Goal: Task Accomplishment & Management: Complete application form

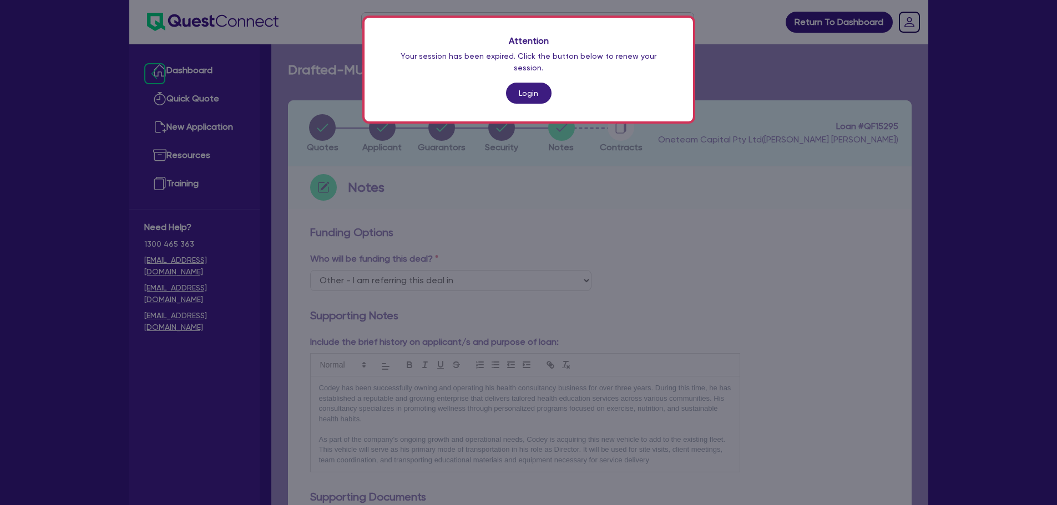
select select "Other"
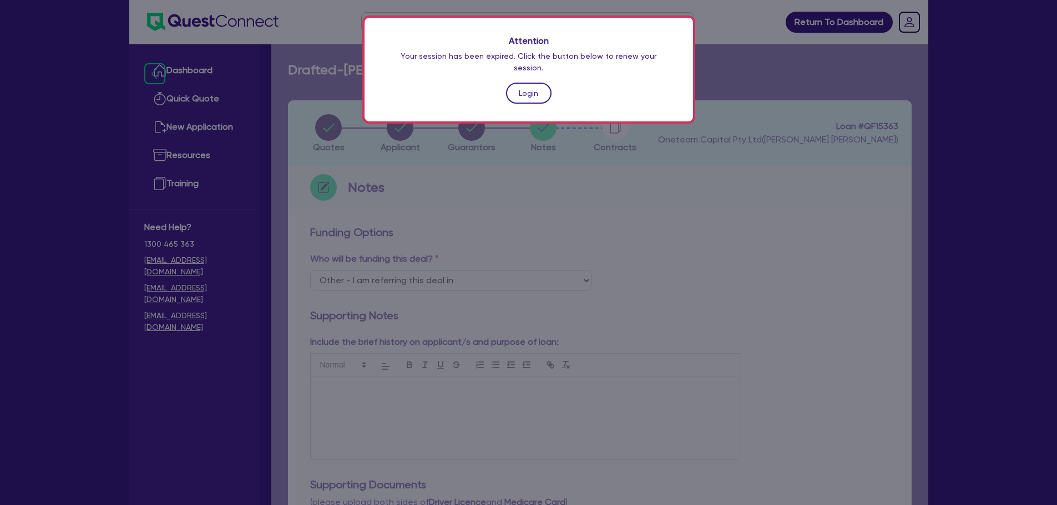
click at [534, 88] on link "Login" at bounding box center [528, 93] width 45 height 21
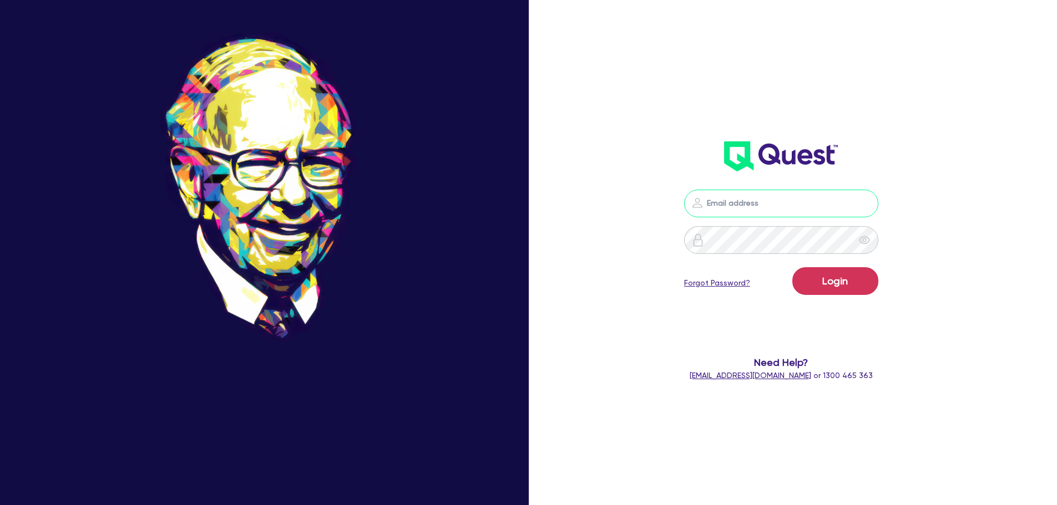
drag, startPoint x: 772, startPoint y: 204, endPoint x: 785, endPoint y: 216, distance: 17.7
click at [772, 204] on input "email" at bounding box center [781, 204] width 194 height 28
type input "[EMAIL_ADDRESS][PERSON_NAME][DOMAIN_NAME]"
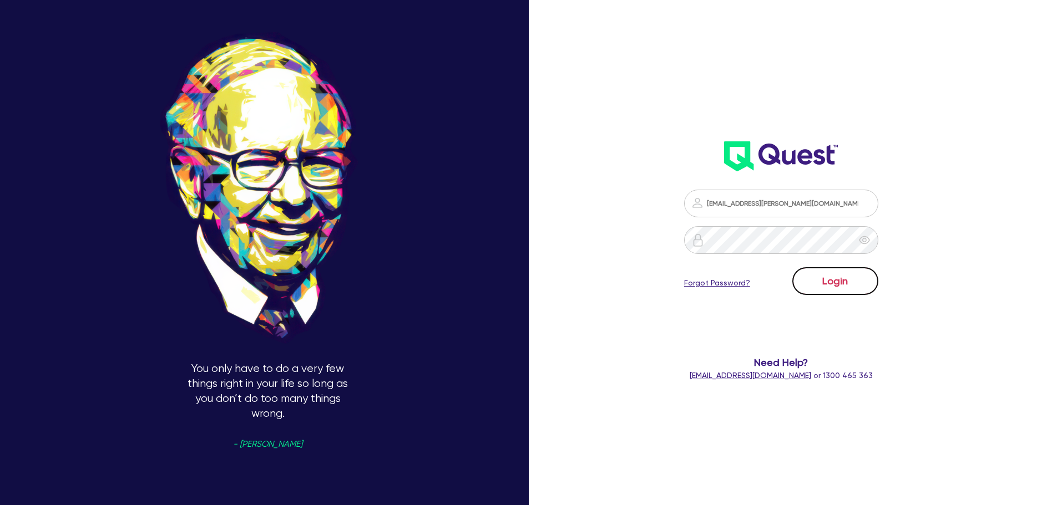
click at [848, 286] on button "Login" at bounding box center [835, 281] width 86 height 28
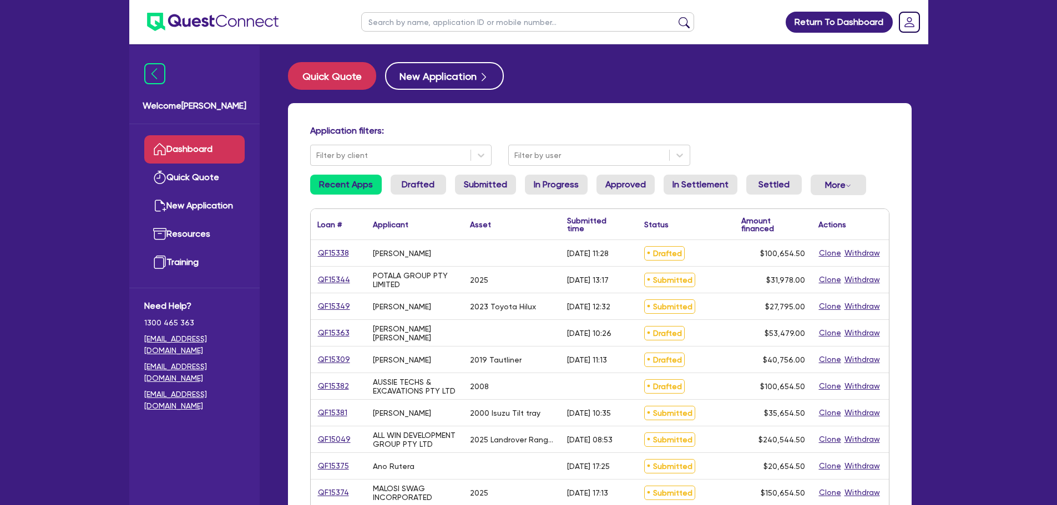
click at [551, 19] on input "text" at bounding box center [527, 21] width 333 height 19
type input "n"
type input "muscle"
click at [675, 17] on button "submit" at bounding box center [684, 25] width 18 height 16
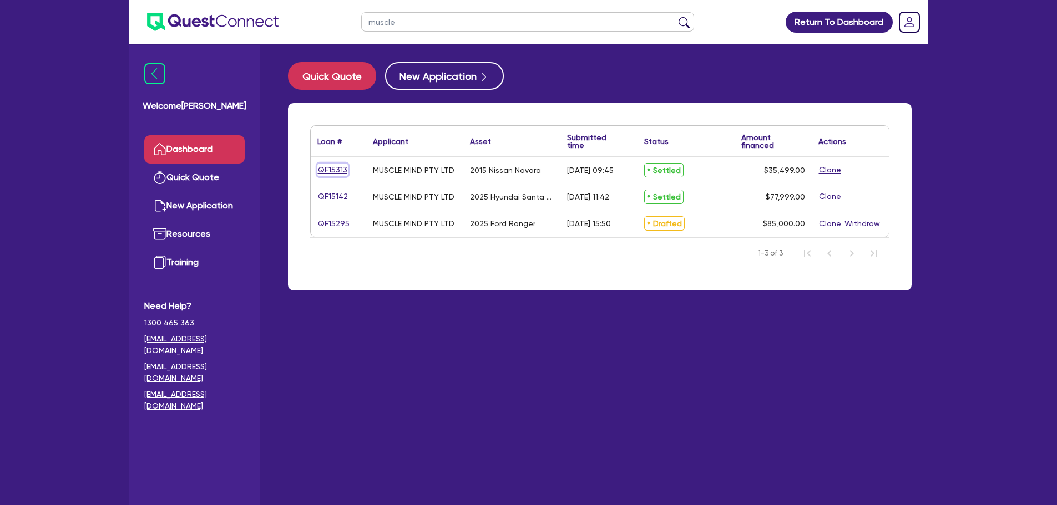
click at [335, 170] on link "QF15313" at bounding box center [332, 170] width 31 height 13
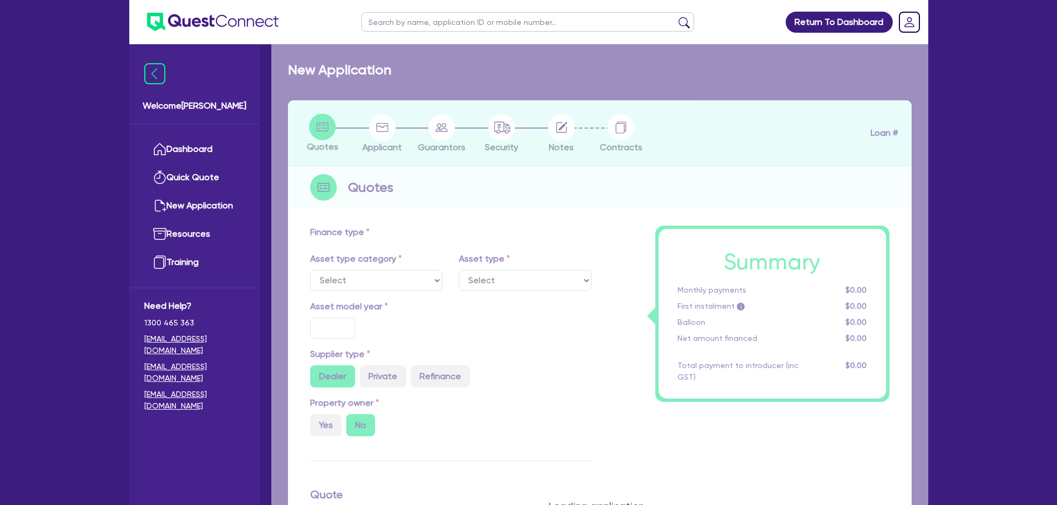
select select "CARS_AND_LIGHT_TRUCKS"
type input "2015"
radio input "false"
radio input "true"
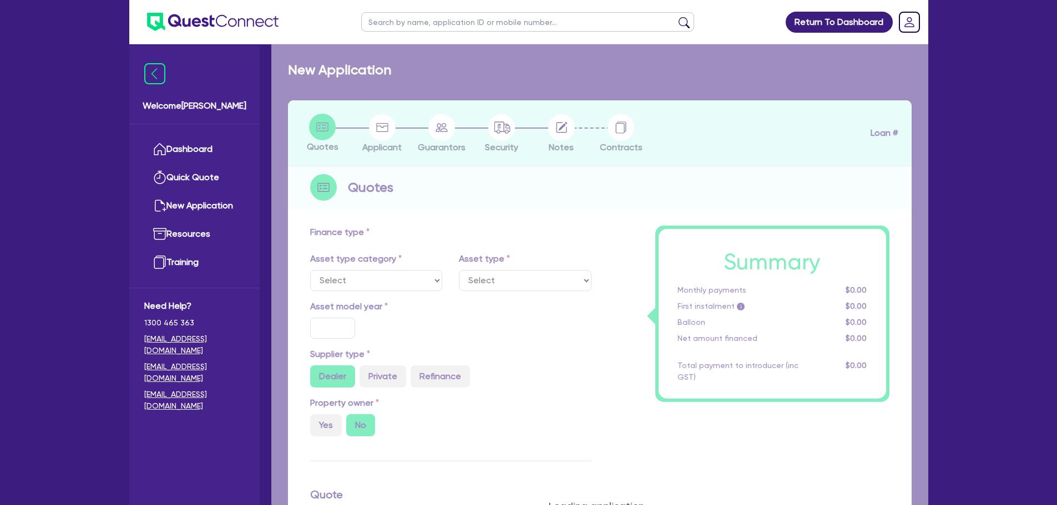
type input "35,000"
type input "5.92"
type input "2,101.54"
type input "12.2"
type input "453.64"
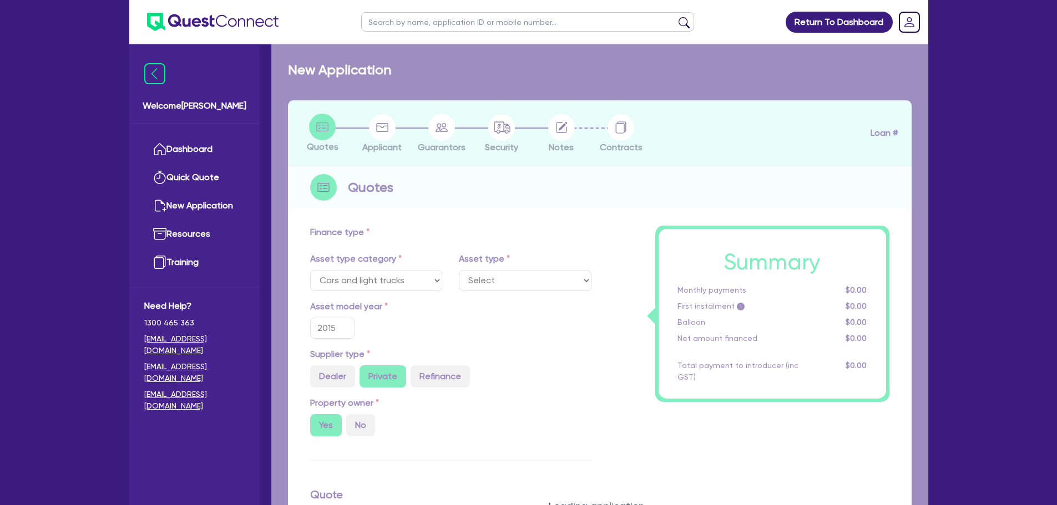
select select "PASSENGER_VEHICLES"
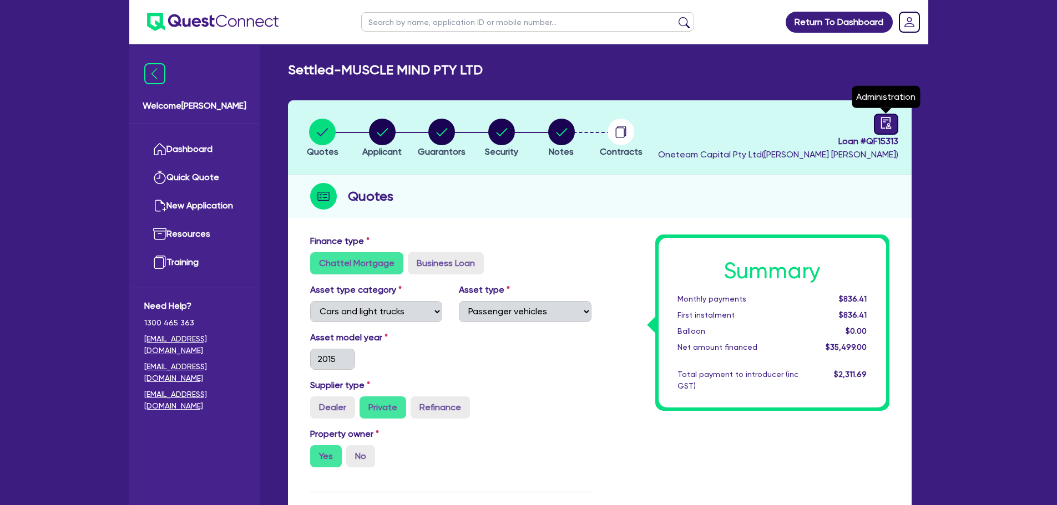
click at [892, 123] on link at bounding box center [886, 124] width 24 height 21
select select "SETTLED"
select select "Shift"
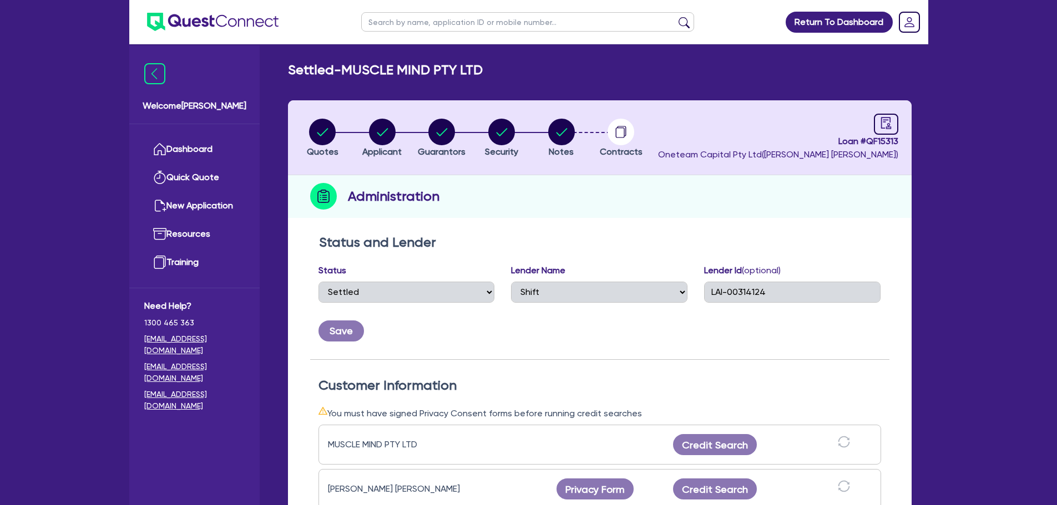
drag, startPoint x: 446, startPoint y: 19, endPoint x: 517, endPoint y: 36, distance: 72.5
click at [446, 19] on input "text" at bounding box center [527, 21] width 333 height 19
type input "muscle"
click button "submit" at bounding box center [684, 25] width 18 height 16
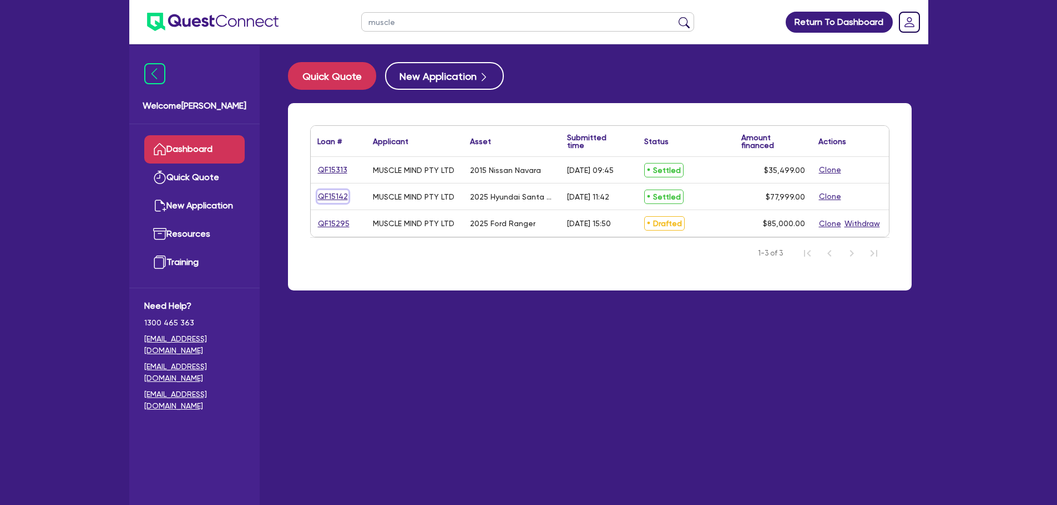
click at [333, 195] on link "QF15142" at bounding box center [332, 196] width 31 height 13
select select "CARS_AND_LIGHT_TRUCKS"
select select "PASSENGER_VEHICLES"
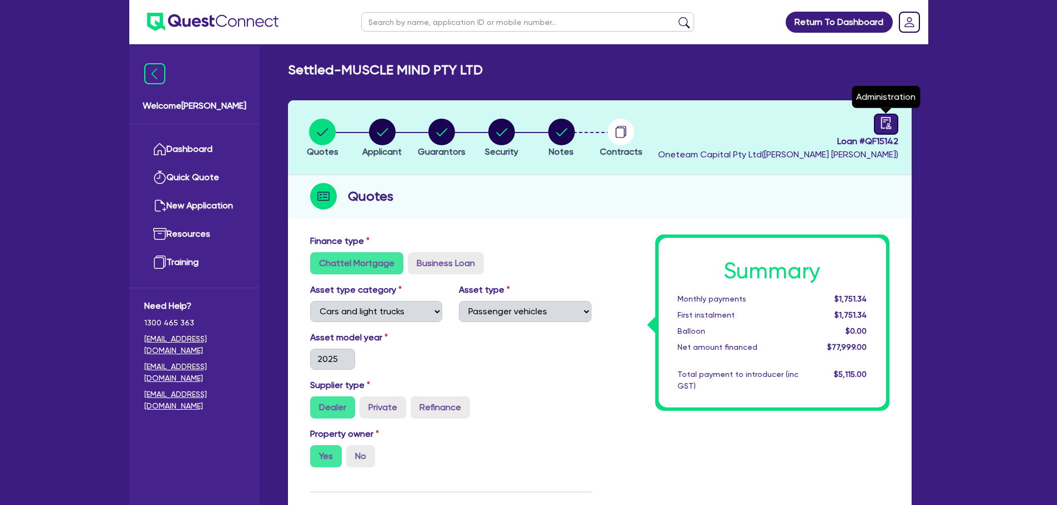
click at [891, 119] on icon "audit" at bounding box center [886, 123] width 12 height 12
select select "SETTLED"
select select "Shift"
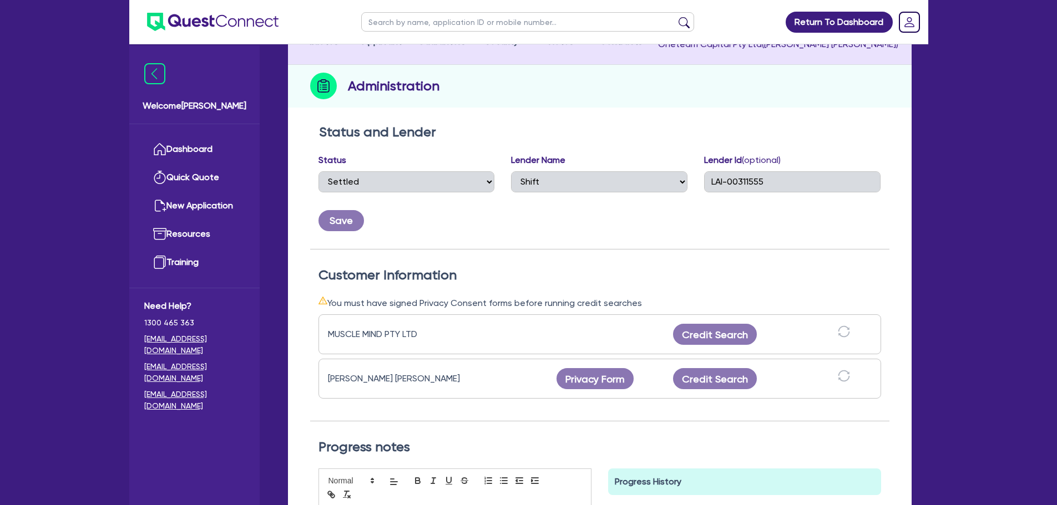
scroll to position [222, 0]
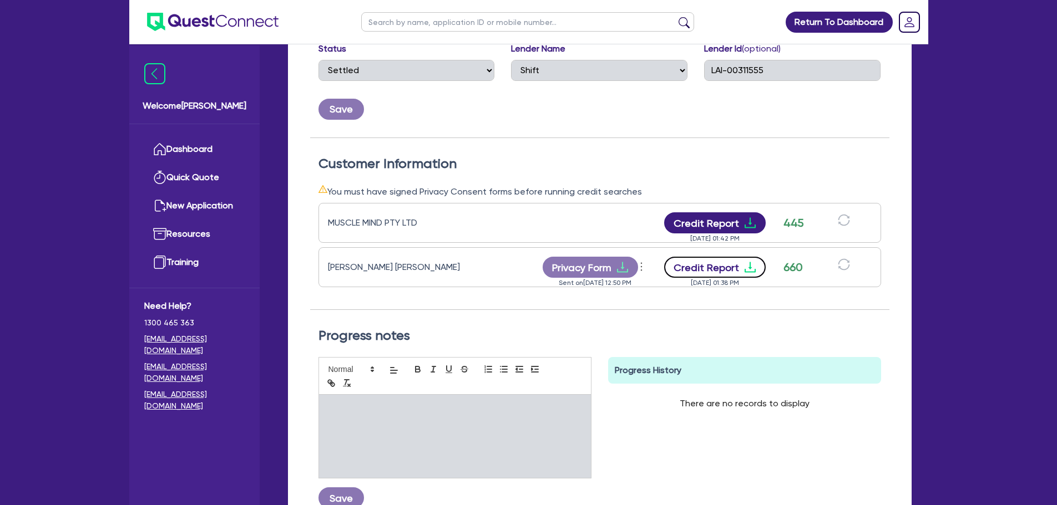
click at [733, 268] on button "Credit Report" at bounding box center [715, 267] width 102 height 21
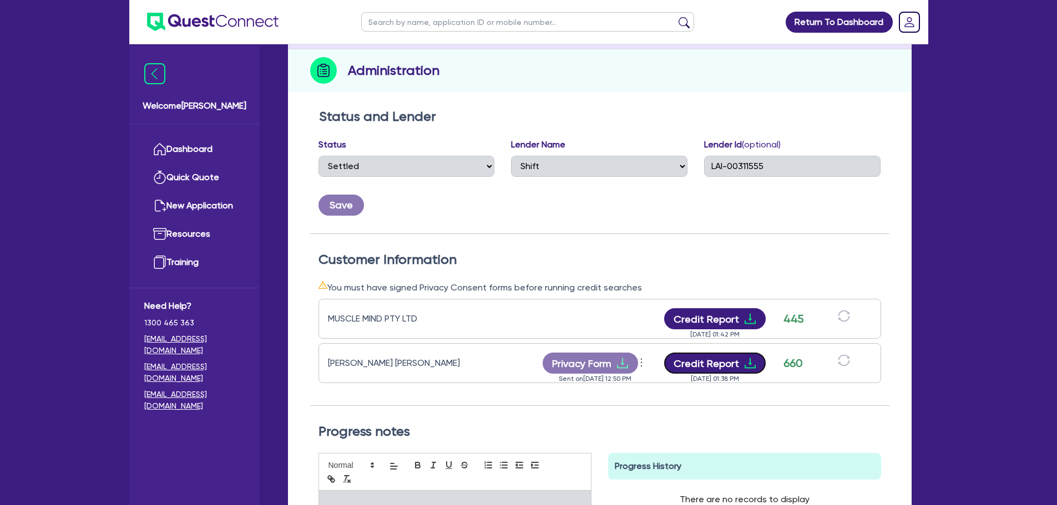
scroll to position [0, 0]
